Goal: Information Seeking & Learning: Understand process/instructions

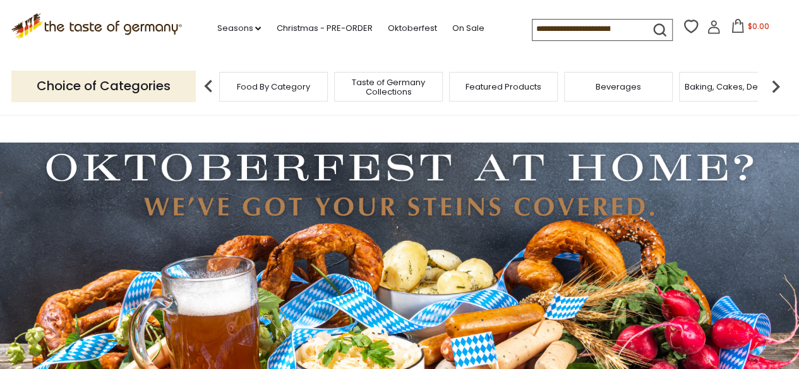
click at [711, 30] on icon at bounding box center [713, 27] width 14 height 14
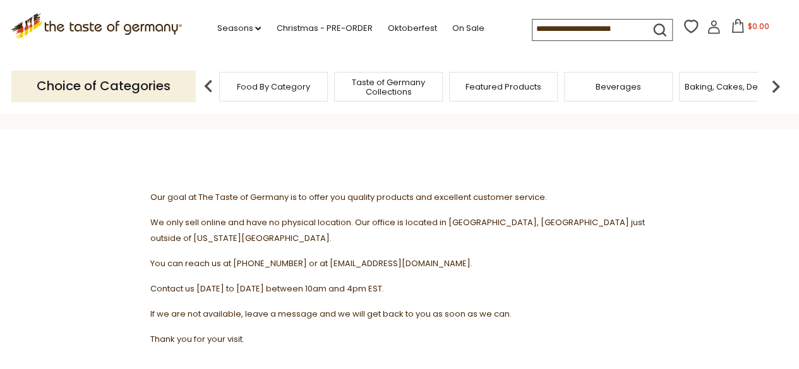
scroll to position [126, 0]
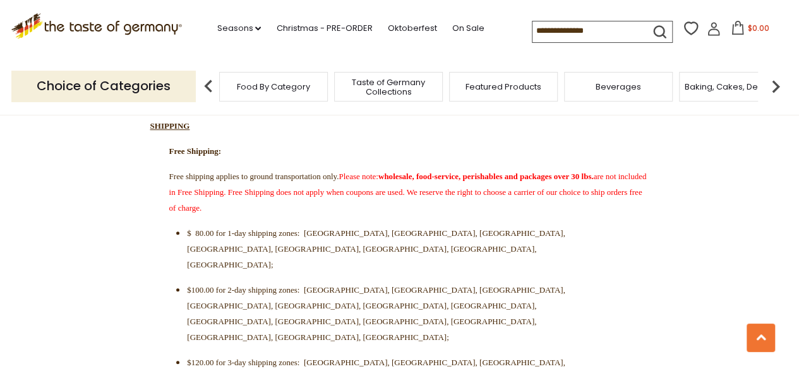
scroll to position [379, 0]
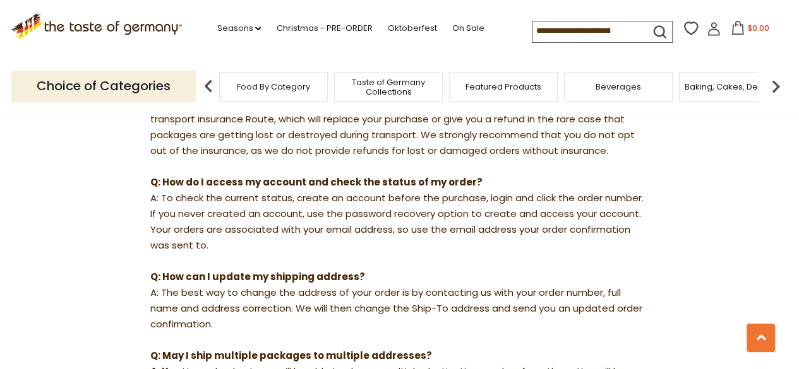
scroll to position [694, 0]
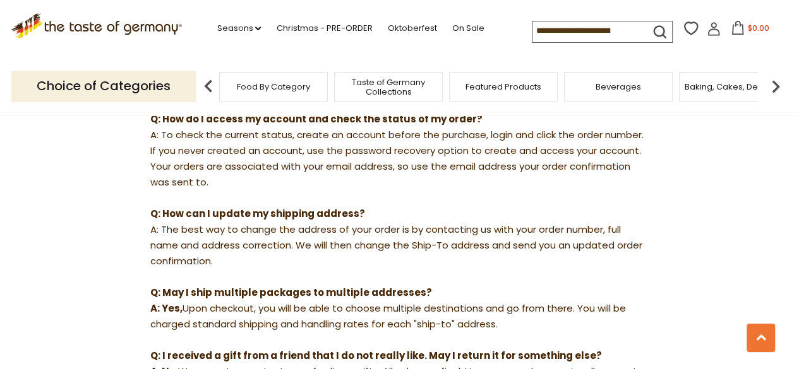
click at [711, 28] on icon at bounding box center [713, 25] width 6 height 6
